Goal: Task Accomplishment & Management: Complete application form

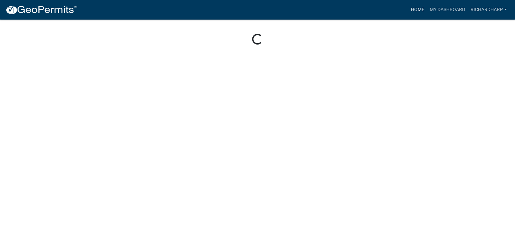
click at [416, 9] on link "Home" at bounding box center [417, 9] width 19 height 13
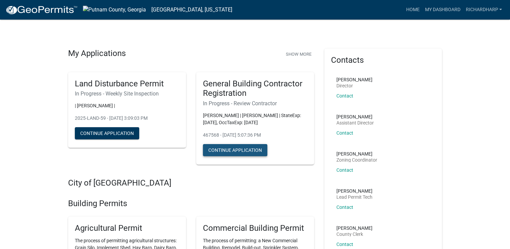
click at [252, 149] on button "Continue Application" at bounding box center [235, 150] width 64 height 12
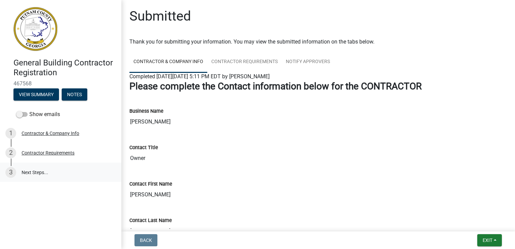
click at [47, 171] on link "3 Next Steps..." at bounding box center [60, 172] width 121 height 20
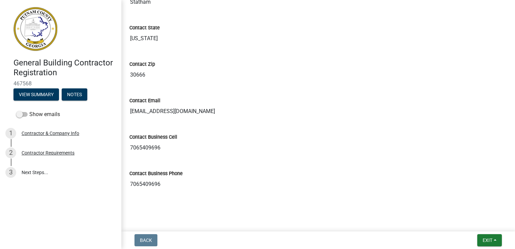
scroll to position [338, 0]
click at [50, 94] on button "View Summary" at bounding box center [36, 94] width 46 height 12
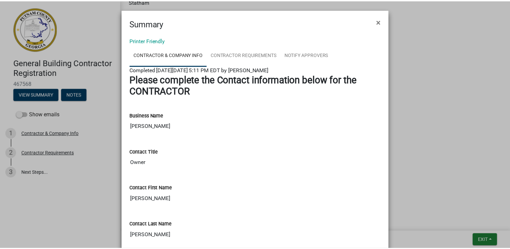
scroll to position [0, 0]
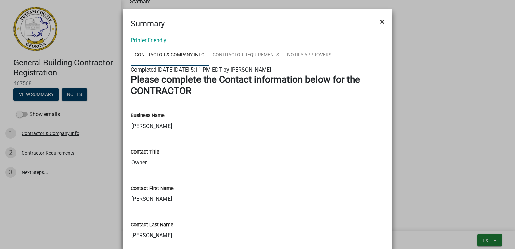
click at [380, 22] on span "×" at bounding box center [382, 21] width 4 height 9
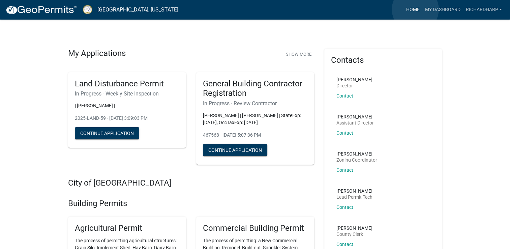
click at [415, 9] on link "Home" at bounding box center [412, 9] width 19 height 13
click at [443, 10] on link "My Dashboard" at bounding box center [442, 9] width 41 height 13
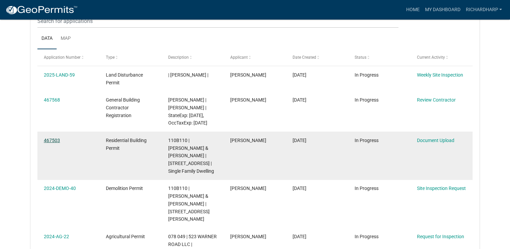
scroll to position [89, 0]
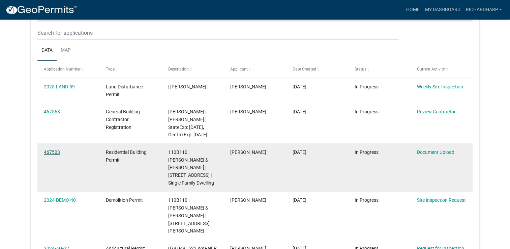
click at [57, 155] on link "467503" at bounding box center [52, 151] width 16 height 5
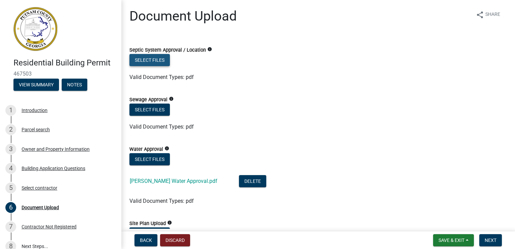
click at [162, 63] on button "Select files" at bounding box center [149, 60] width 40 height 12
click at [137, 113] on button "Select files" at bounding box center [149, 109] width 40 height 12
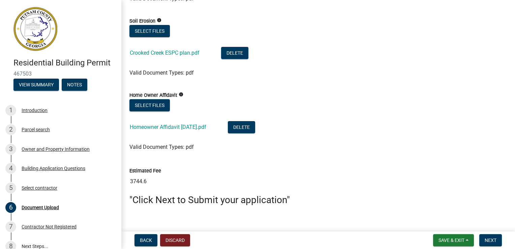
scroll to position [581, 0]
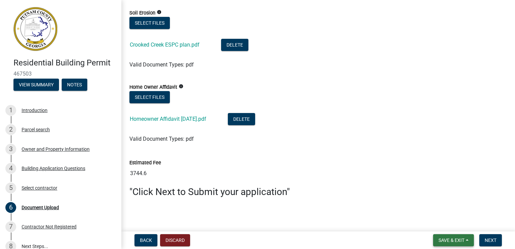
click at [456, 243] on button "Save & Exit" at bounding box center [453, 240] width 41 height 12
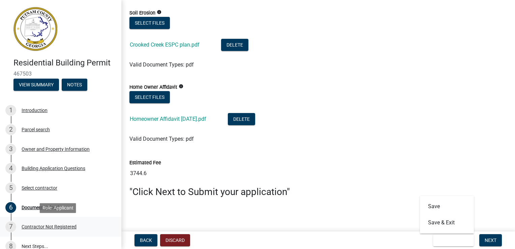
click at [69, 227] on div "Contractor Not Registered" at bounding box center [49, 226] width 55 height 5
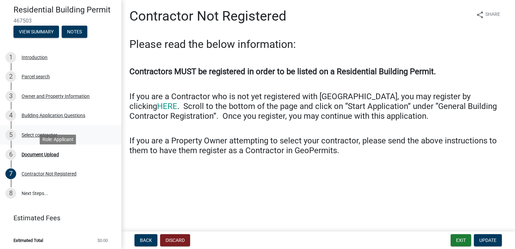
scroll to position [54, 0]
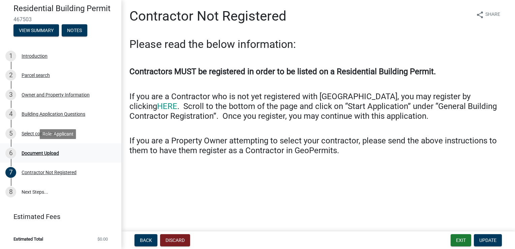
click at [28, 154] on div "Document Upload" at bounding box center [40, 153] width 37 height 5
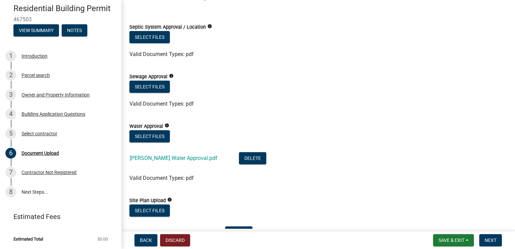
scroll to position [34, 0]
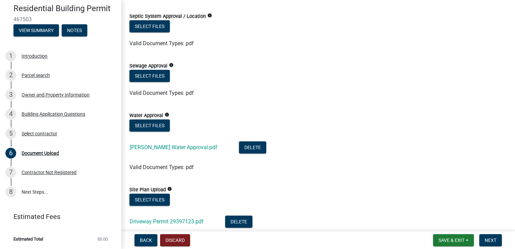
click at [164, 171] on div "Valid Document Types: pdf" at bounding box center [318, 167] width 388 height 8
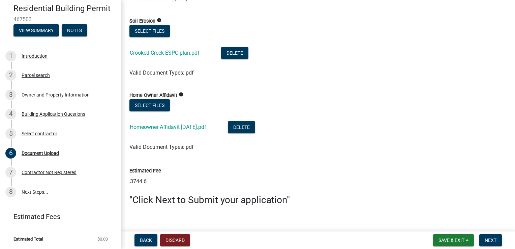
scroll to position [581, 0]
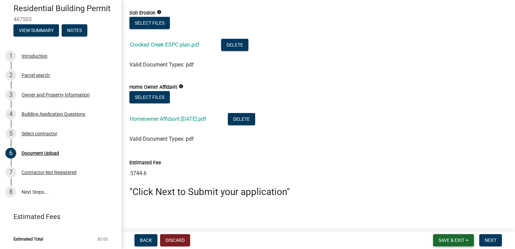
click at [462, 238] on span "Save & Exit" at bounding box center [452, 239] width 26 height 5
click at [444, 208] on button "Save" at bounding box center [447, 206] width 54 height 16
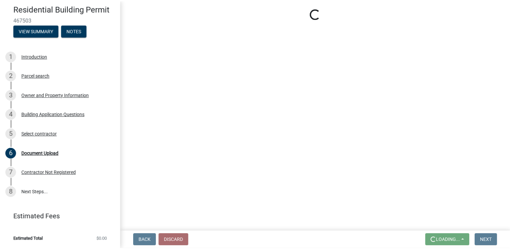
scroll to position [0, 0]
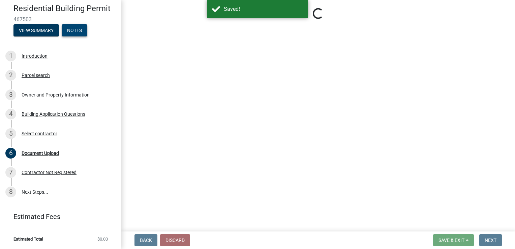
click at [81, 28] on button "Notes" at bounding box center [75, 30] width 26 height 12
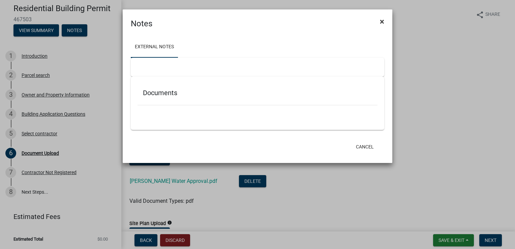
click at [384, 20] on button "×" at bounding box center [381, 21] width 15 height 19
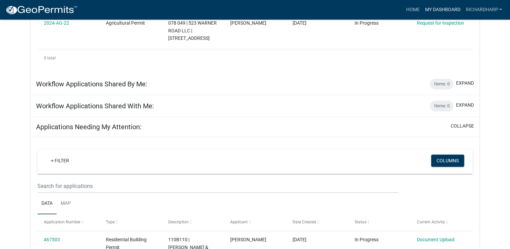
scroll to position [449, 0]
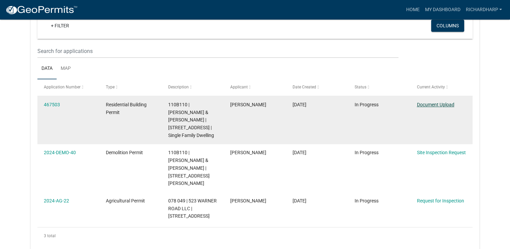
click at [421, 102] on link "Document Upload" at bounding box center [435, 104] width 37 height 5
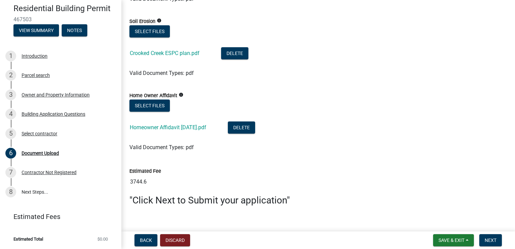
scroll to position [573, 0]
click at [450, 239] on span "Save & Exit" at bounding box center [452, 239] width 26 height 5
